Goal: Task Accomplishment & Management: Complete application form

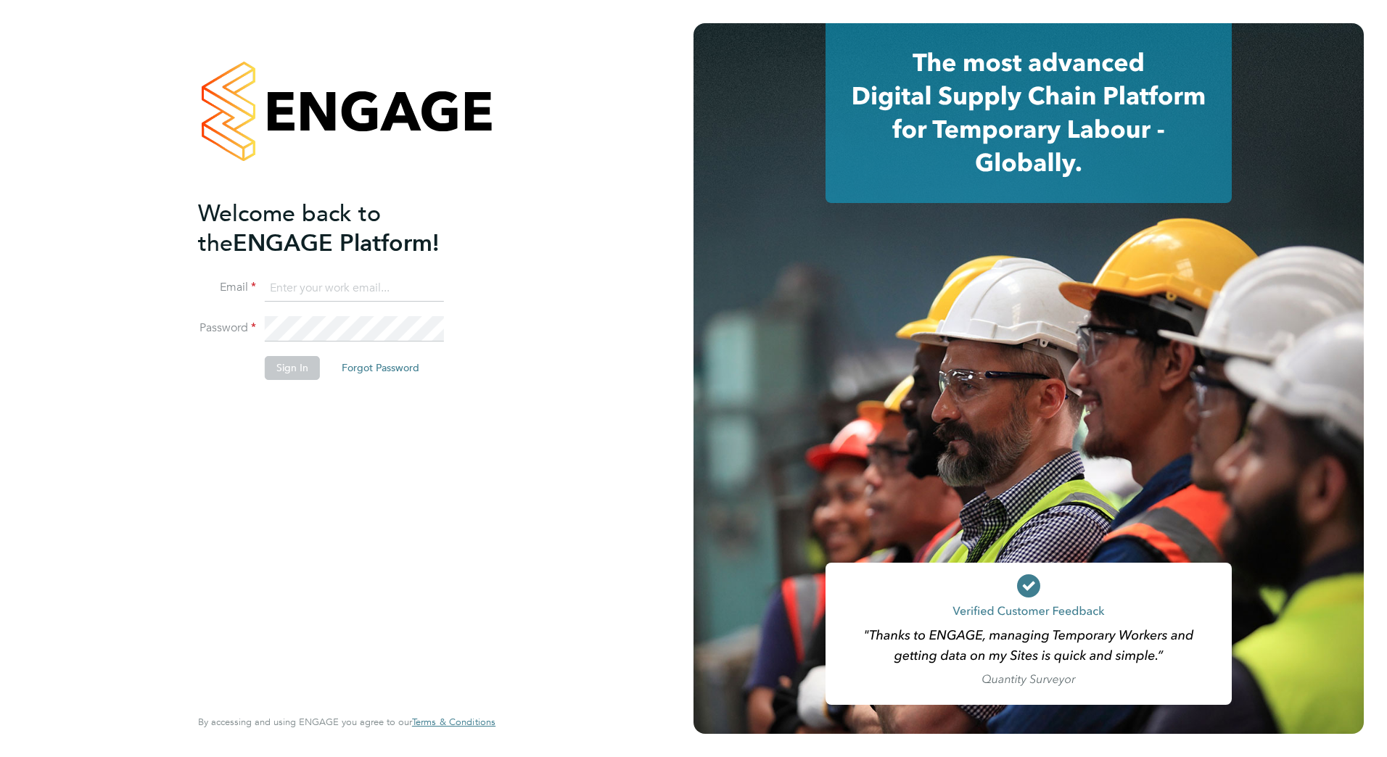
type input "Paul.Desborough@vistry.co.uk"
click at [287, 370] on button "Sign In" at bounding box center [292, 367] width 55 height 23
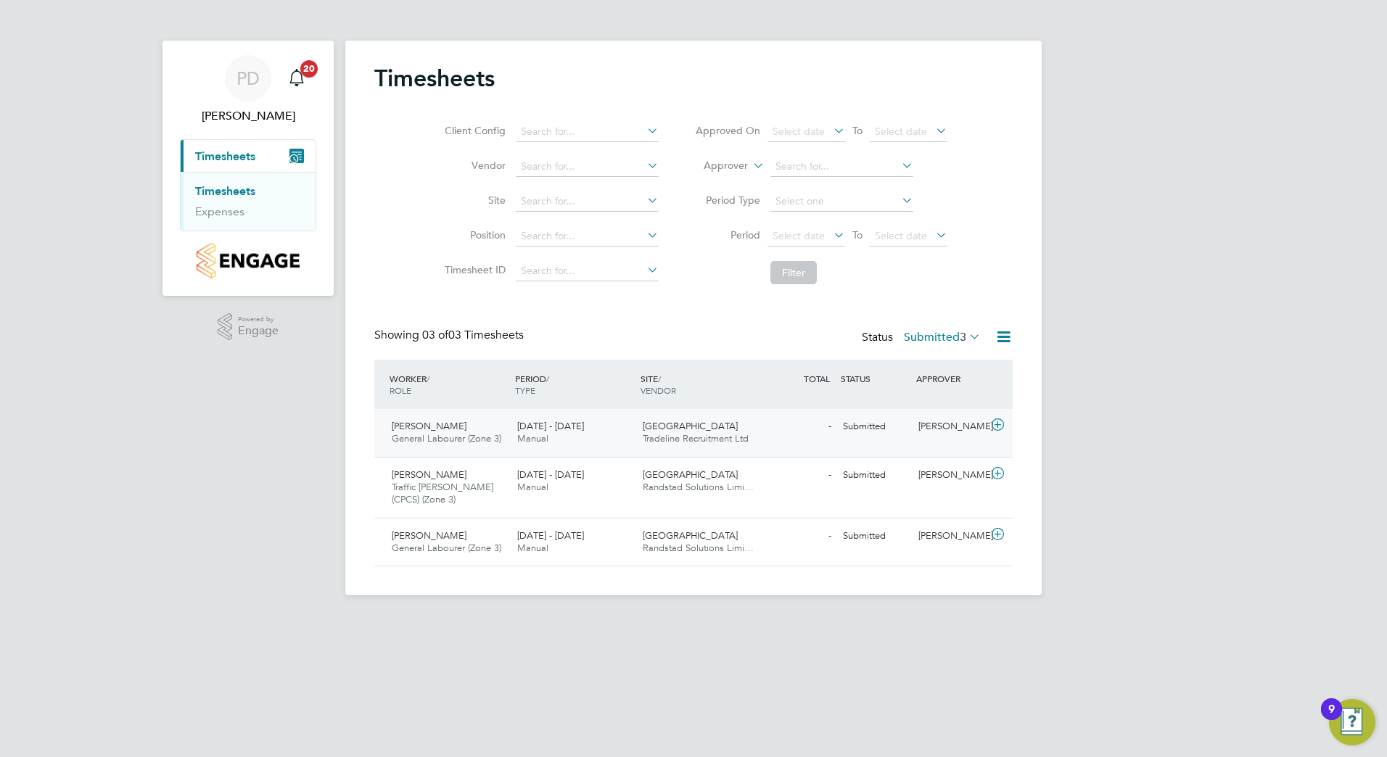
click at [998, 425] on icon at bounding box center [998, 425] width 18 height 12
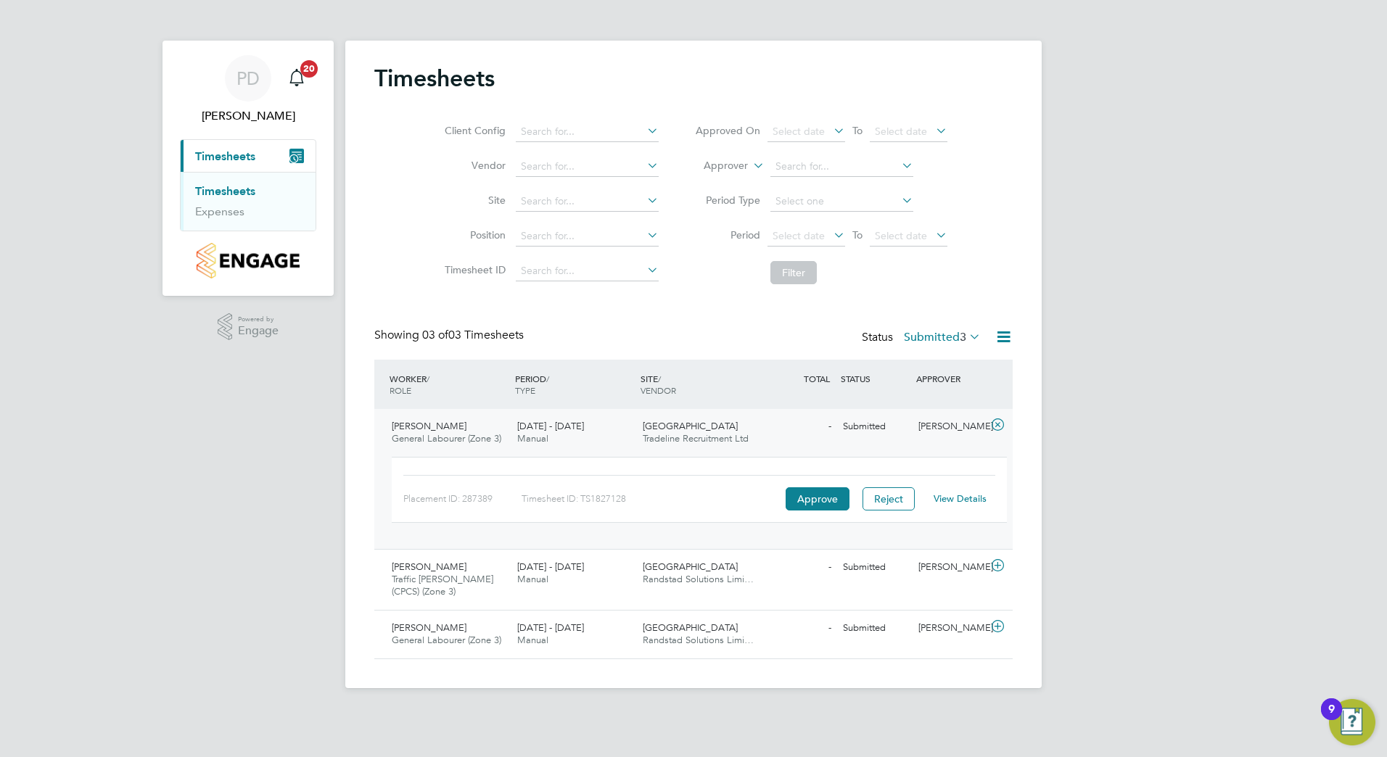
click at [948, 501] on link "View Details" at bounding box center [960, 499] width 53 height 12
click at [996, 561] on icon at bounding box center [998, 566] width 18 height 12
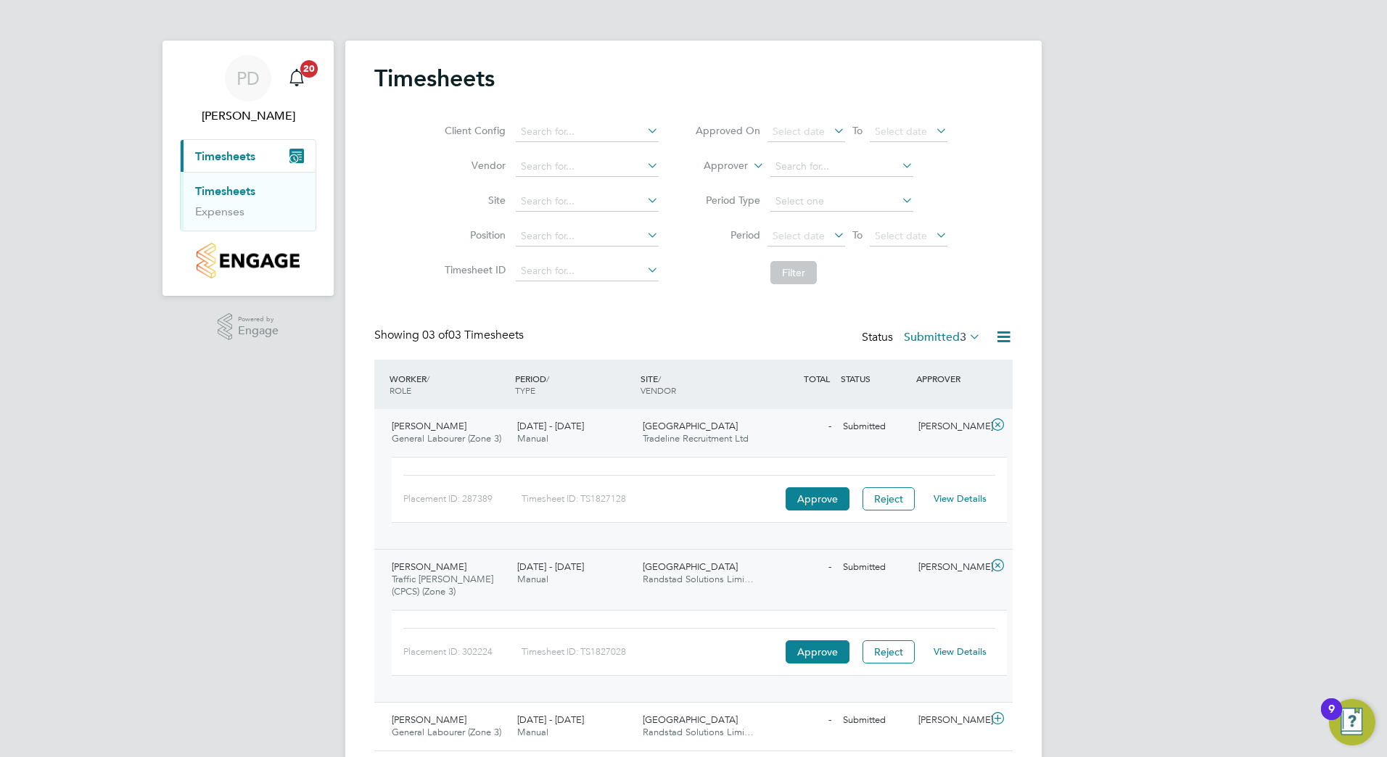
click at [966, 652] on link "View Details" at bounding box center [960, 652] width 53 height 12
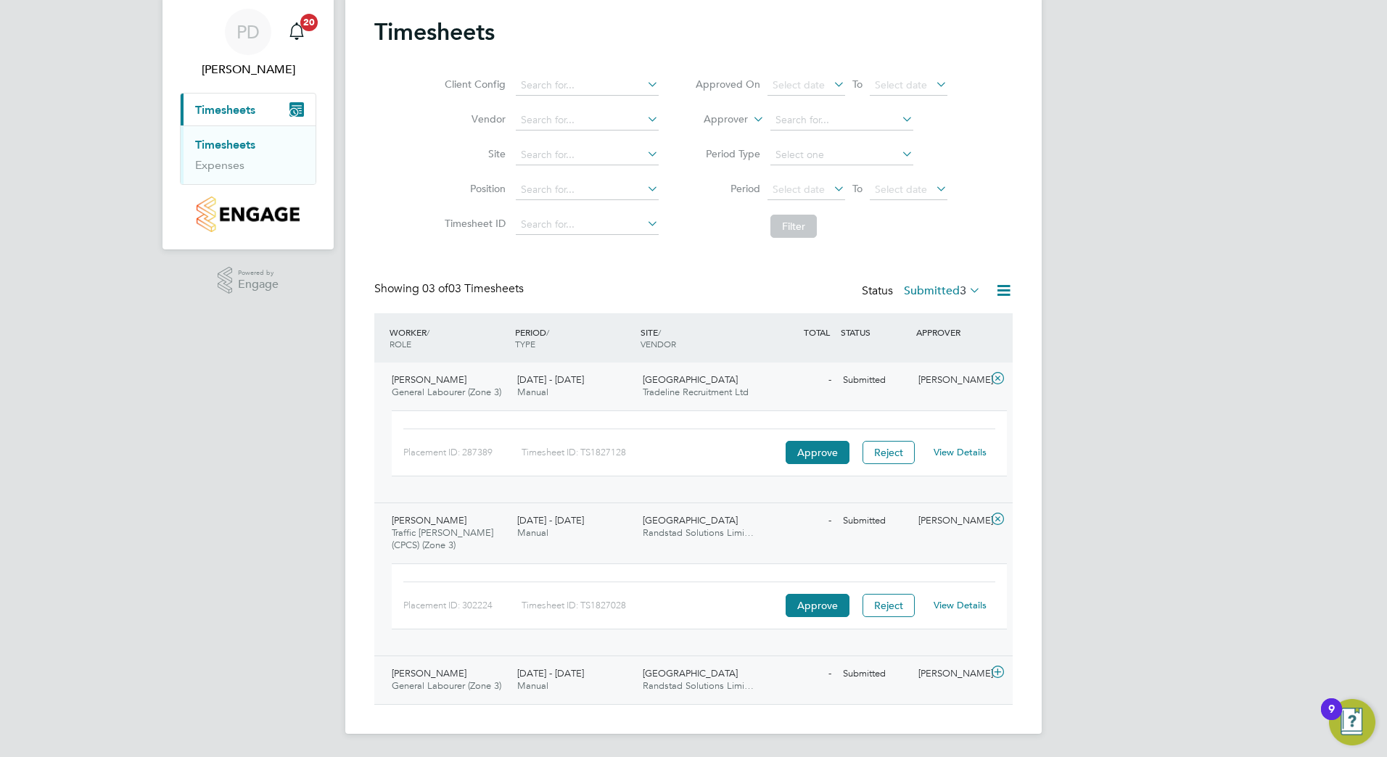
click at [998, 670] on icon at bounding box center [998, 673] width 18 height 12
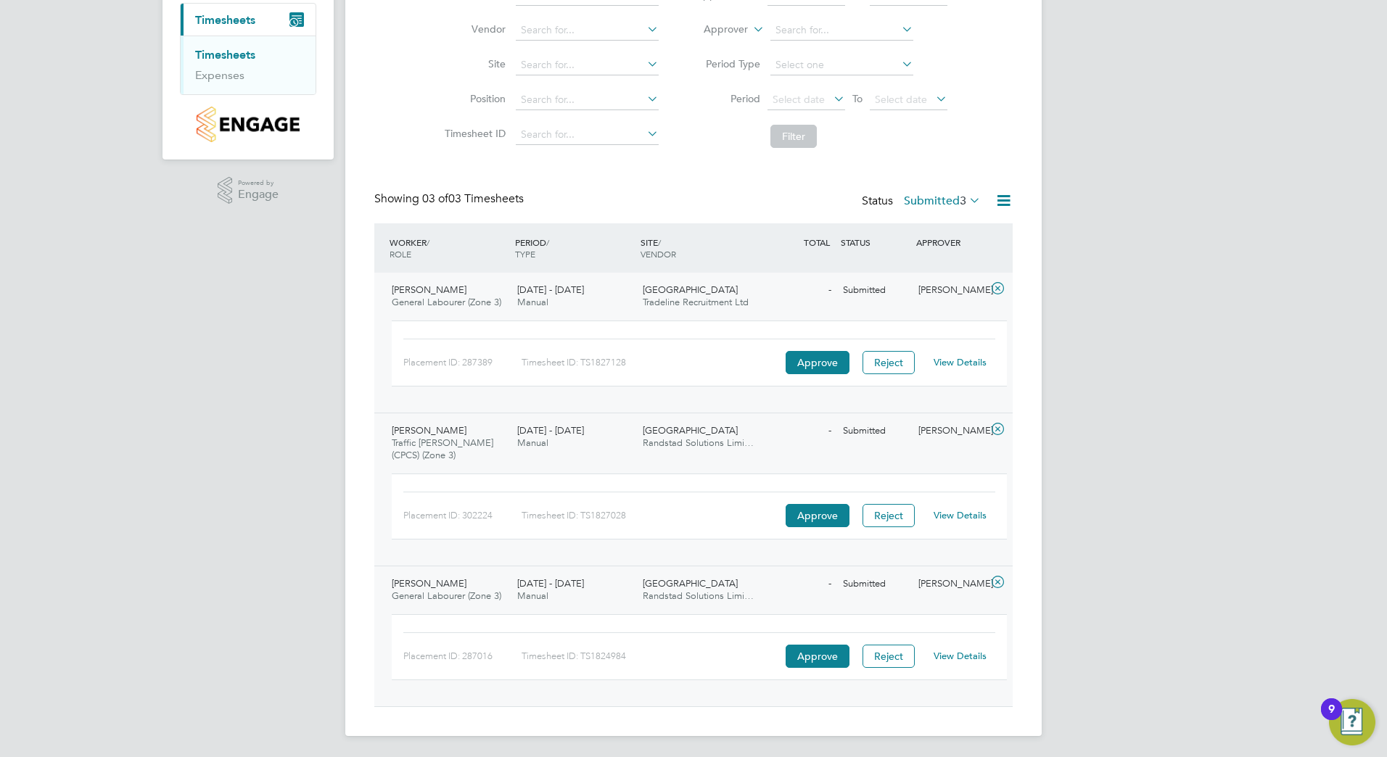
scroll to position [139, 0]
click at [942, 655] on link "View Details" at bounding box center [960, 654] width 53 height 12
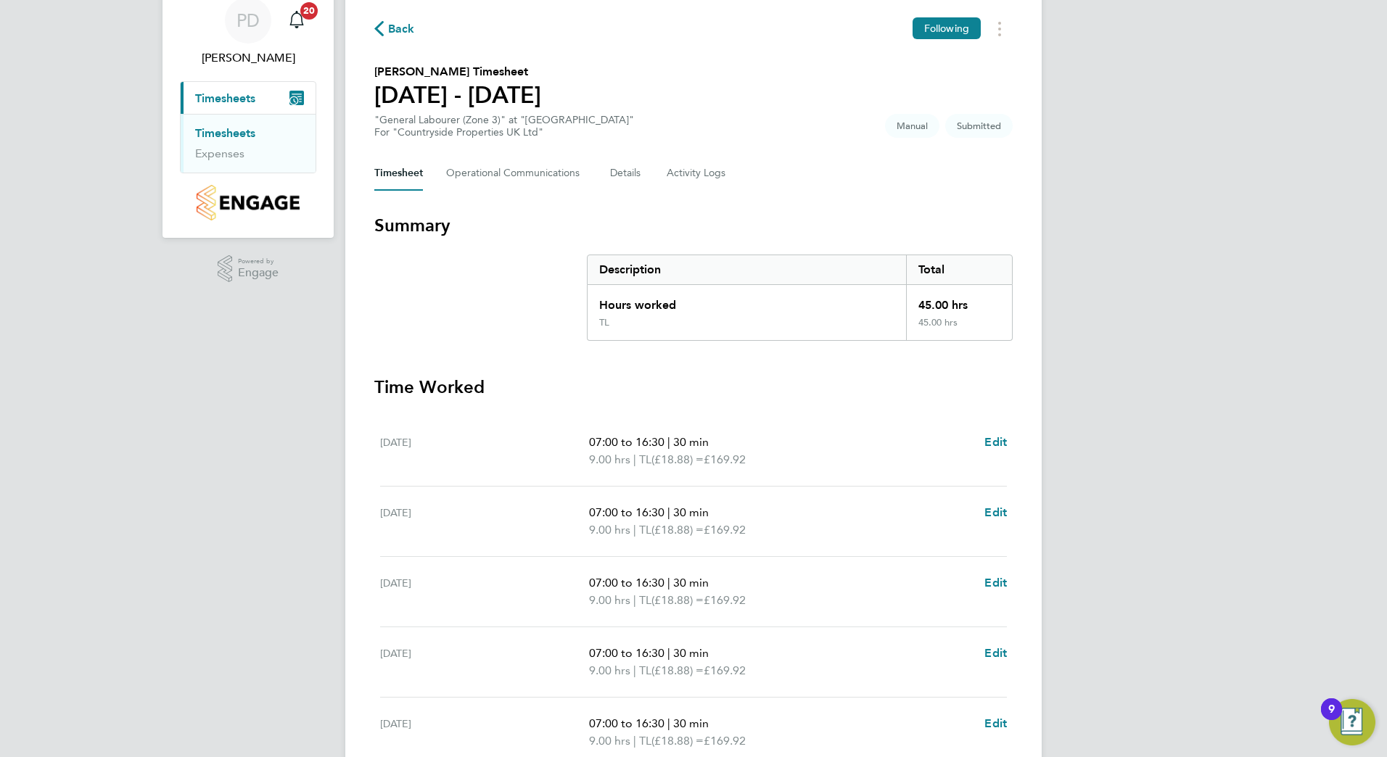
scroll to position [303, 0]
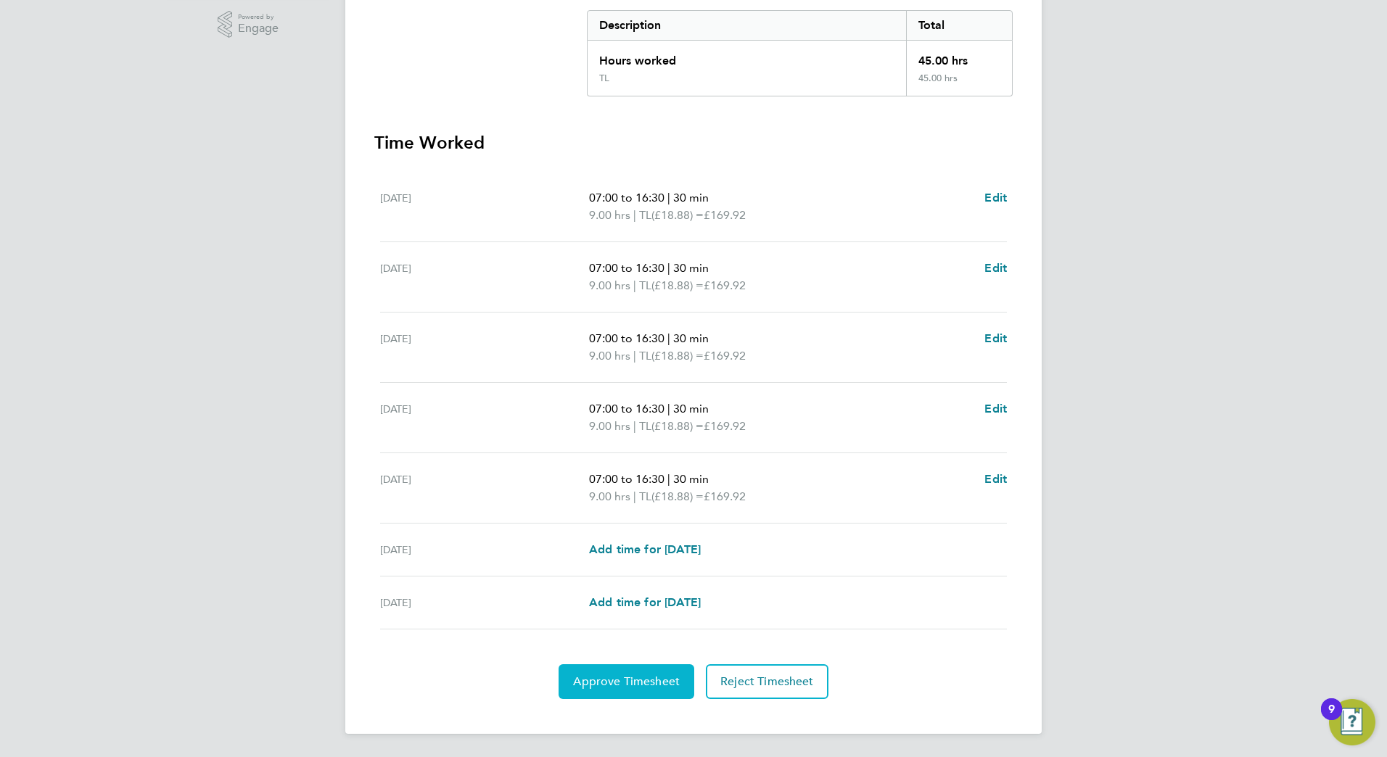
click at [654, 682] on span "Approve Timesheet" at bounding box center [626, 682] width 107 height 15
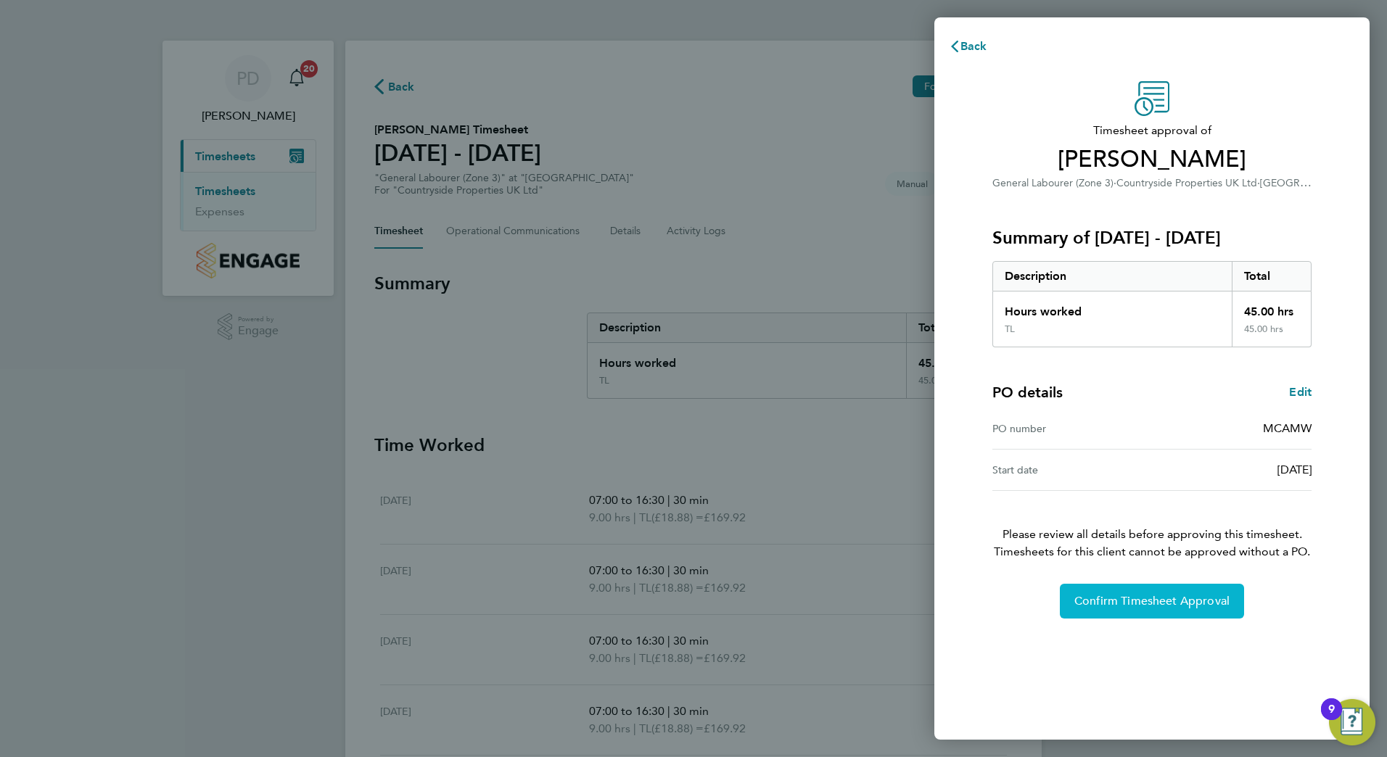
click at [1135, 601] on span "Confirm Timesheet Approval" at bounding box center [1152, 601] width 155 height 15
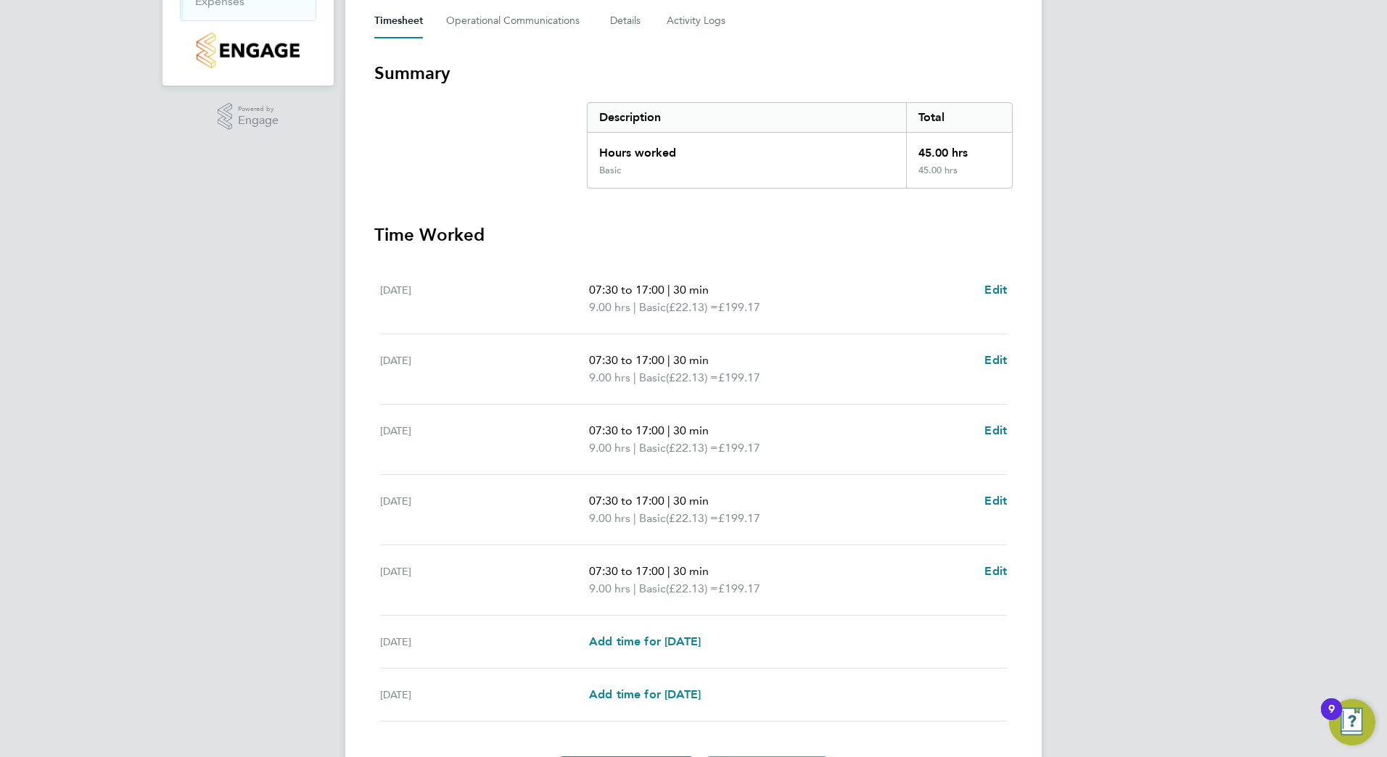
scroll to position [303, 0]
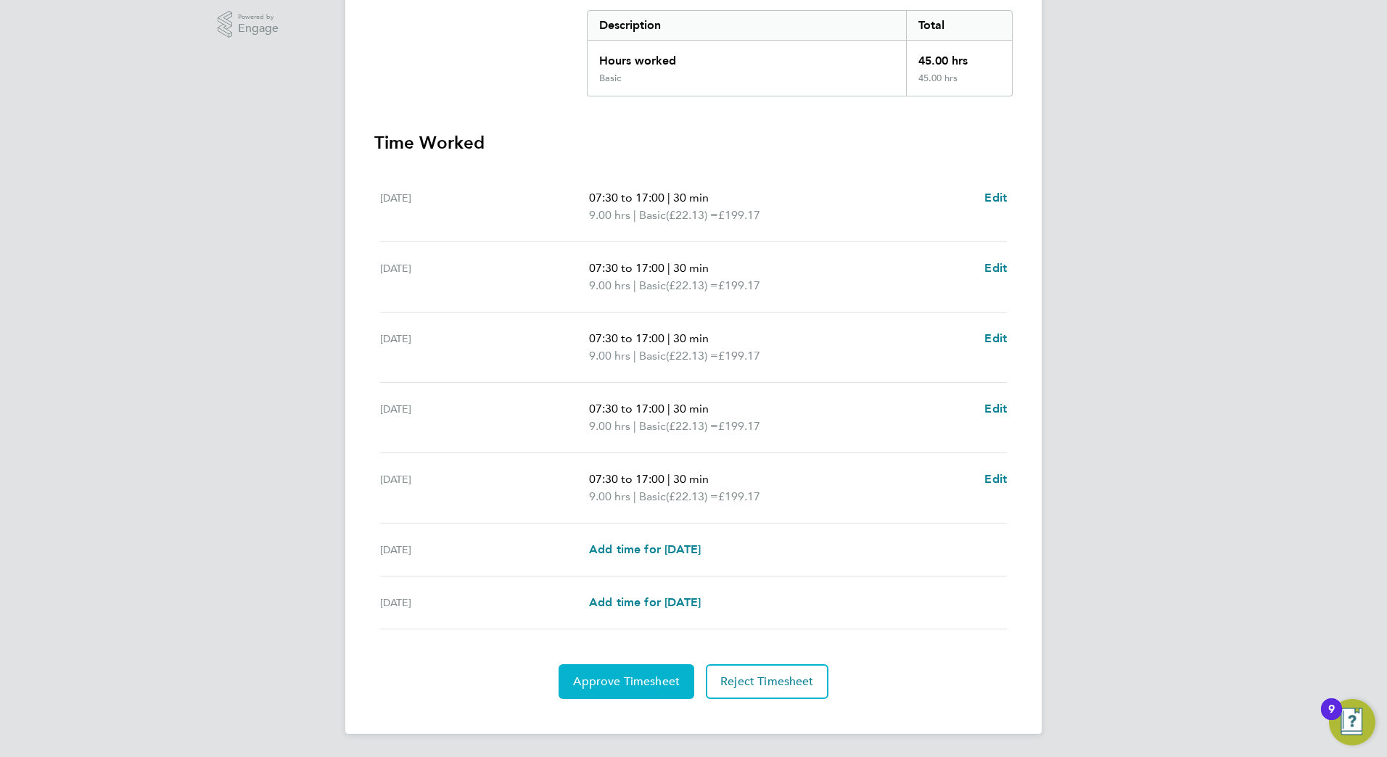
click at [645, 677] on span "Approve Timesheet" at bounding box center [626, 682] width 107 height 15
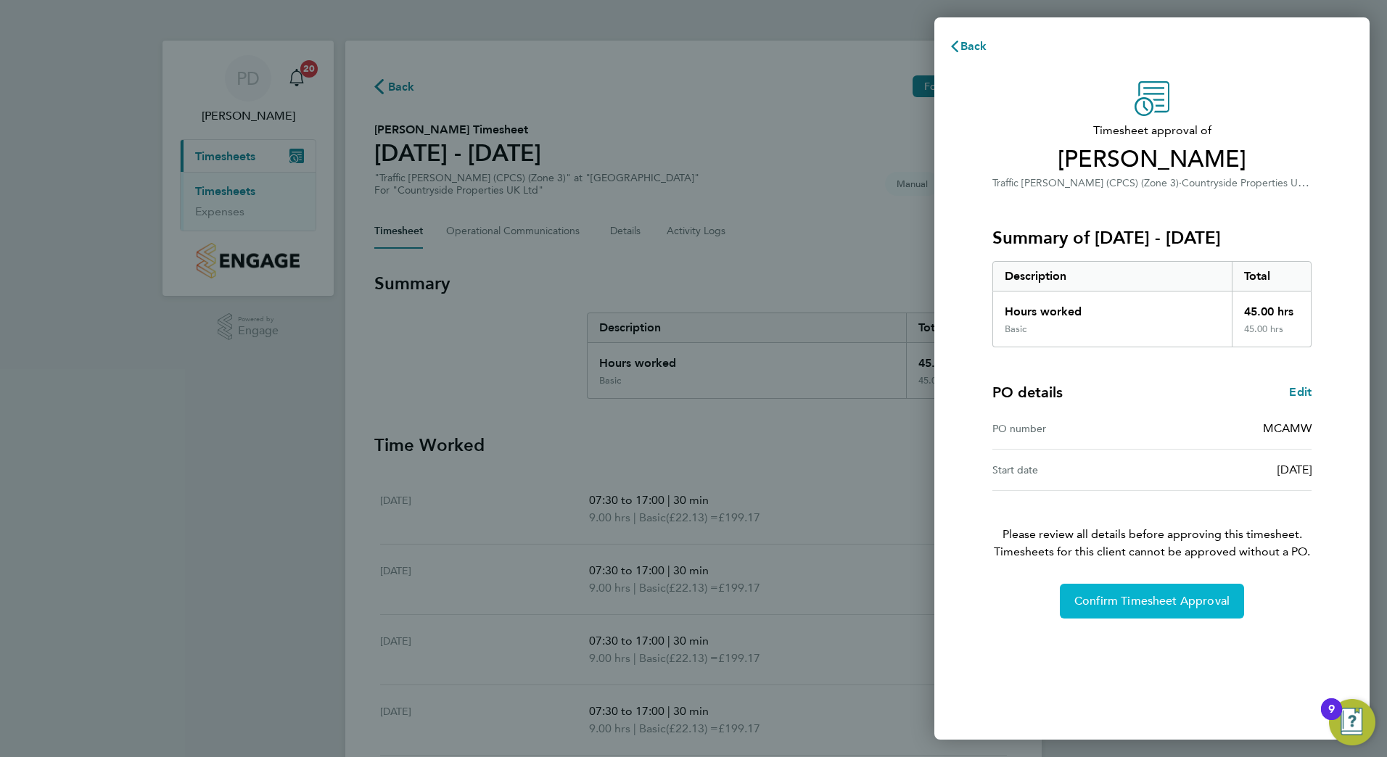
click at [1191, 598] on span "Confirm Timesheet Approval" at bounding box center [1152, 601] width 155 height 15
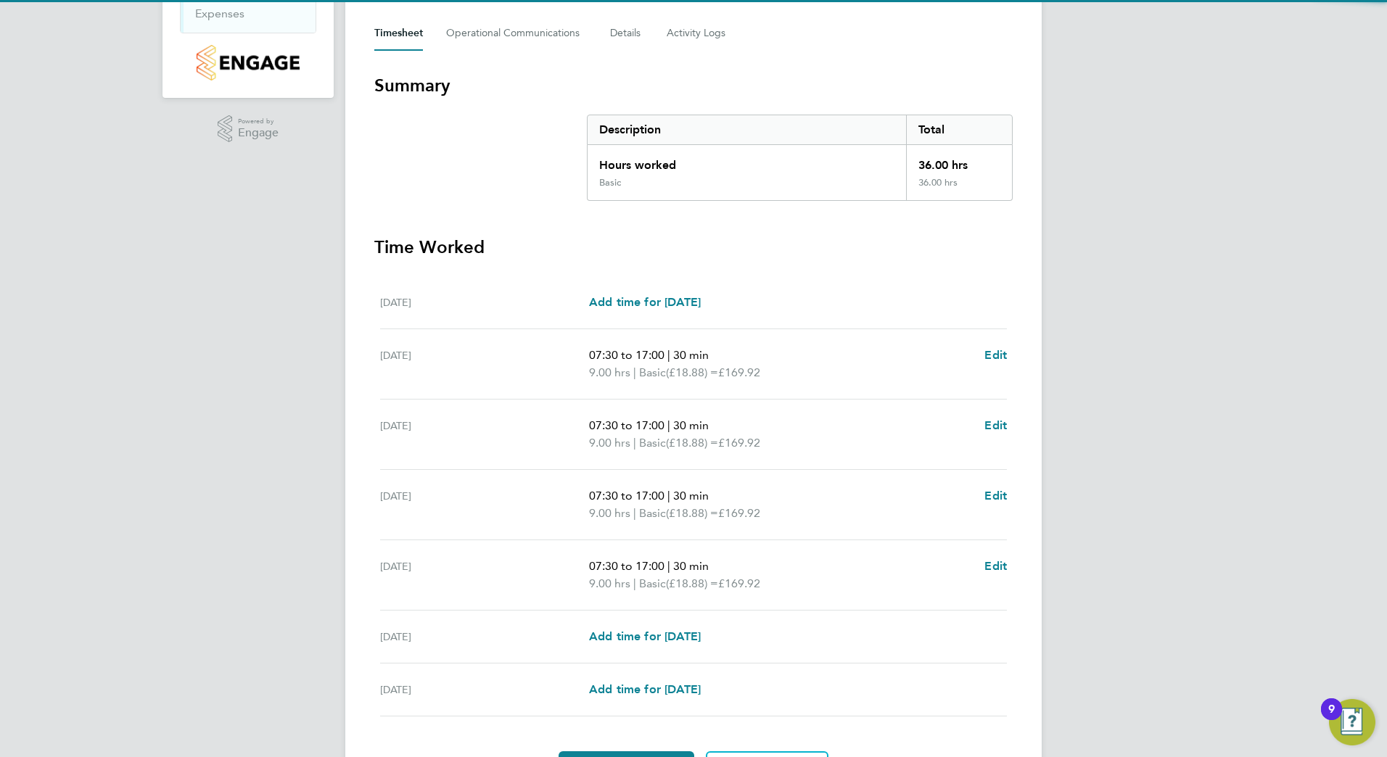
scroll to position [285, 0]
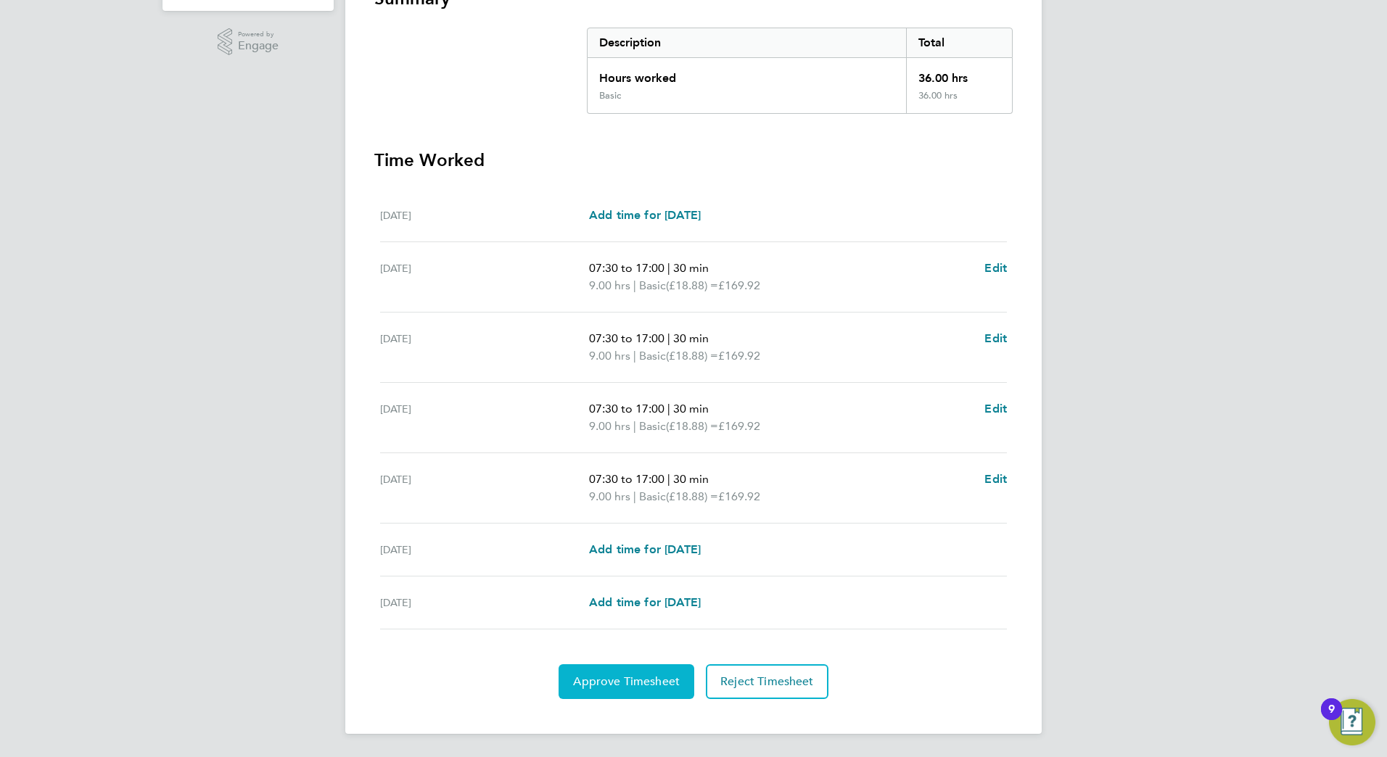
click at [627, 679] on span "Approve Timesheet" at bounding box center [626, 682] width 107 height 15
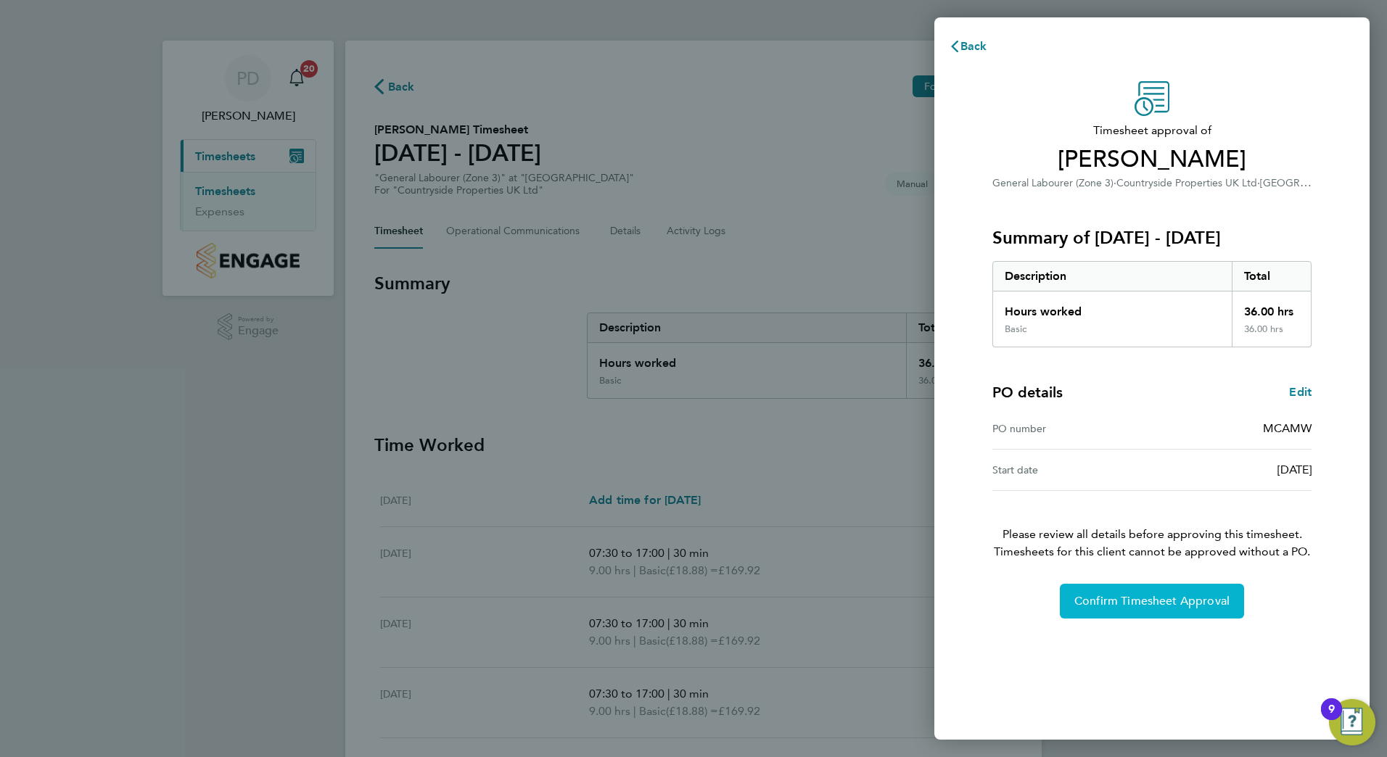
click at [1156, 612] on button "Confirm Timesheet Approval" at bounding box center [1152, 601] width 184 height 35
